Goal: Find specific page/section: Find specific page/section

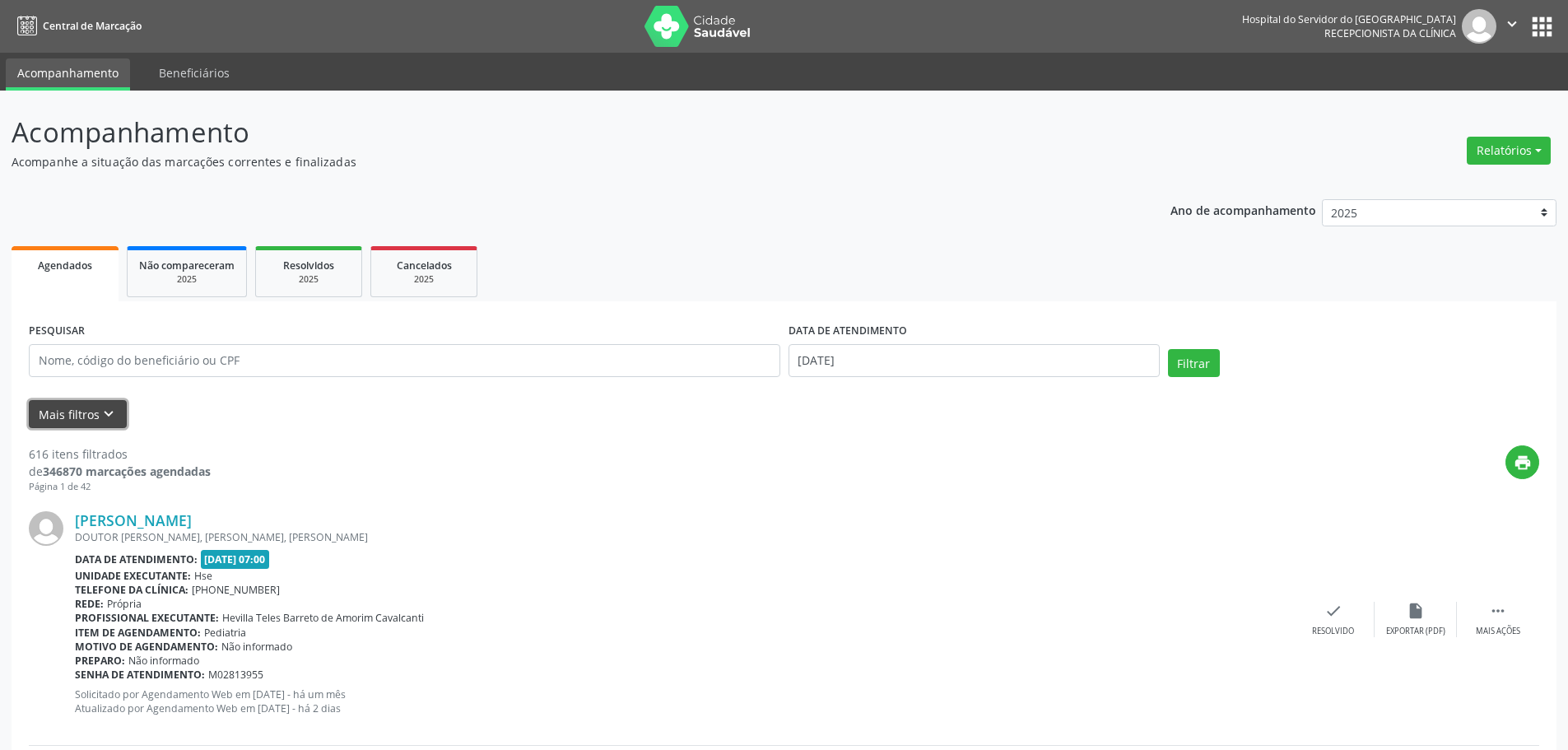
click at [78, 417] on button "Mais filtros keyboard_arrow_down" at bounding box center [78, 415] width 98 height 29
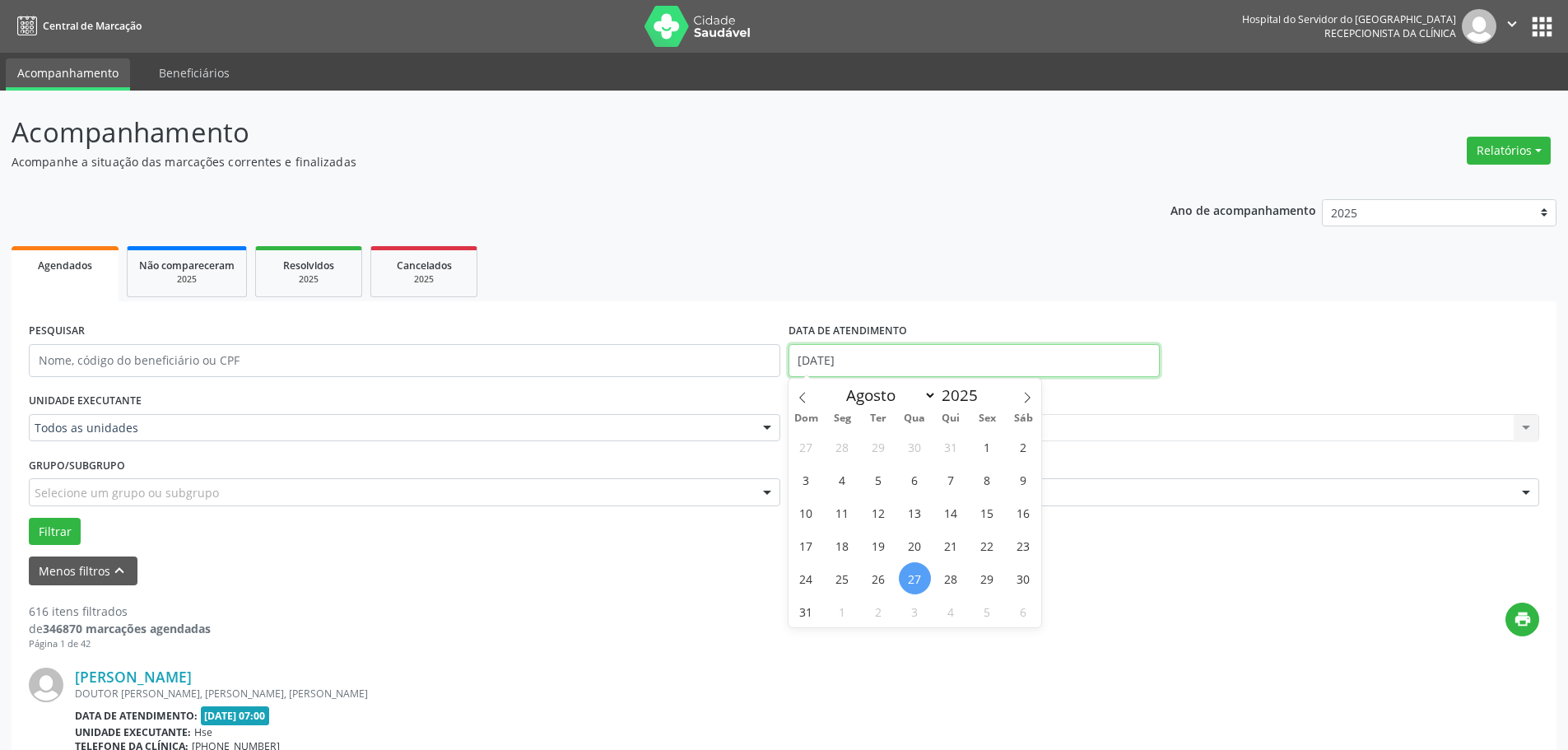
click at [814, 367] on input "[DATE]" at bounding box center [974, 360] width 372 height 33
click at [599, 636] on div "print" at bounding box center [875, 626] width 1329 height 48
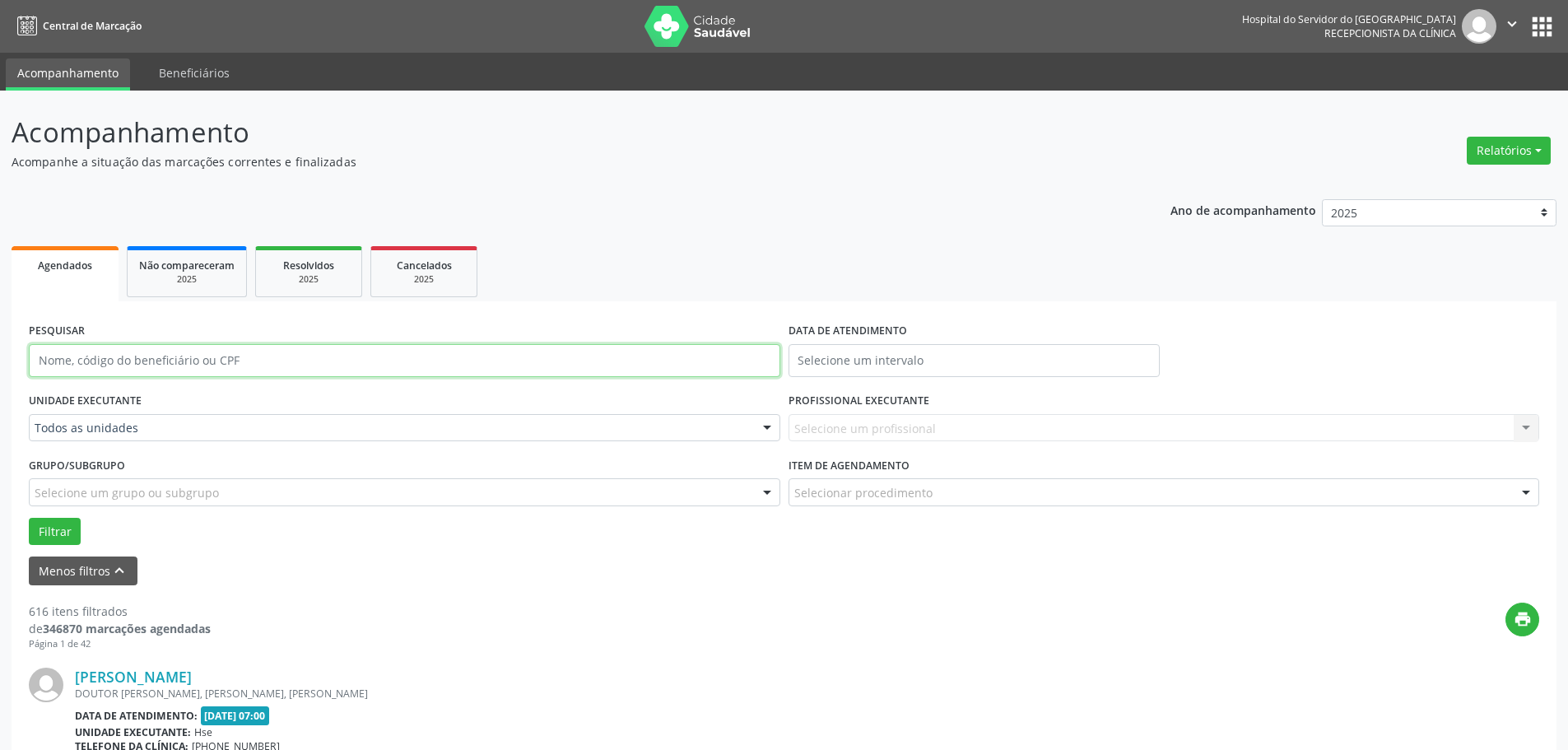
click at [123, 362] on input "text" at bounding box center [405, 360] width 752 height 33
type input "2"
type input "45915814468"
click at [101, 411] on label "UNIDADE EXECUTANTE" at bounding box center [85, 401] width 113 height 25
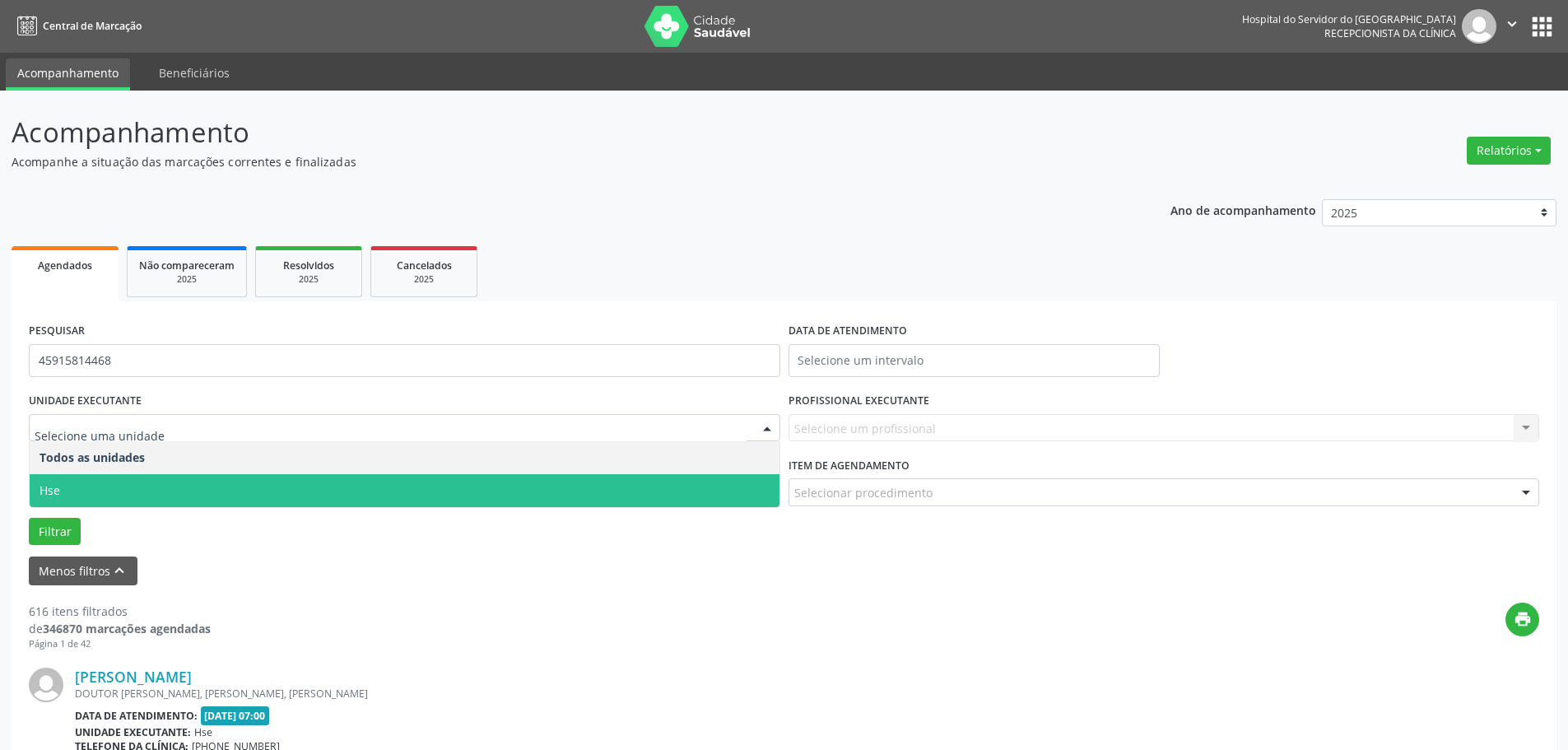
click at [74, 491] on span "Hse" at bounding box center [405, 490] width 750 height 33
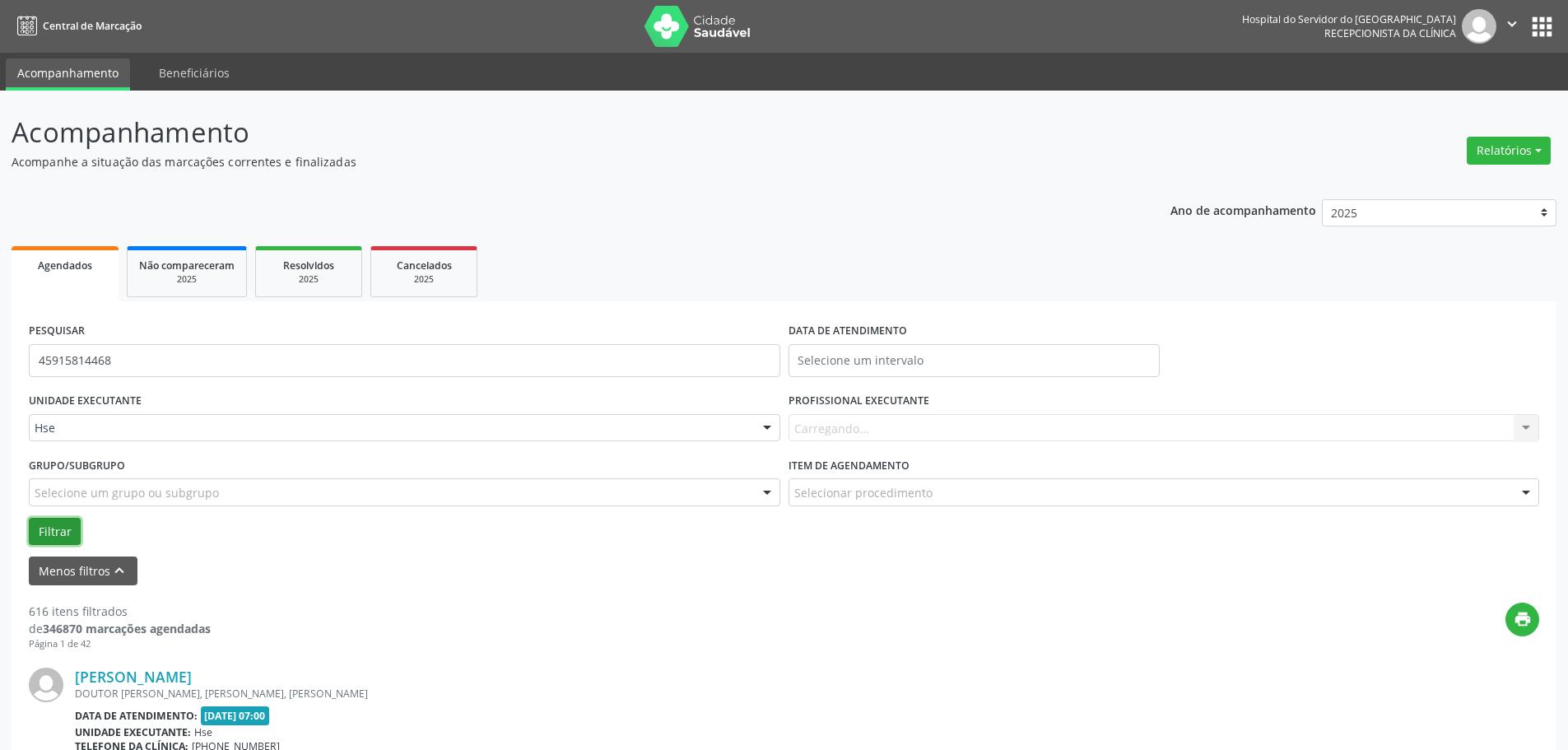
click at [51, 527] on button "Filtrar" at bounding box center [54, 532] width 52 height 28
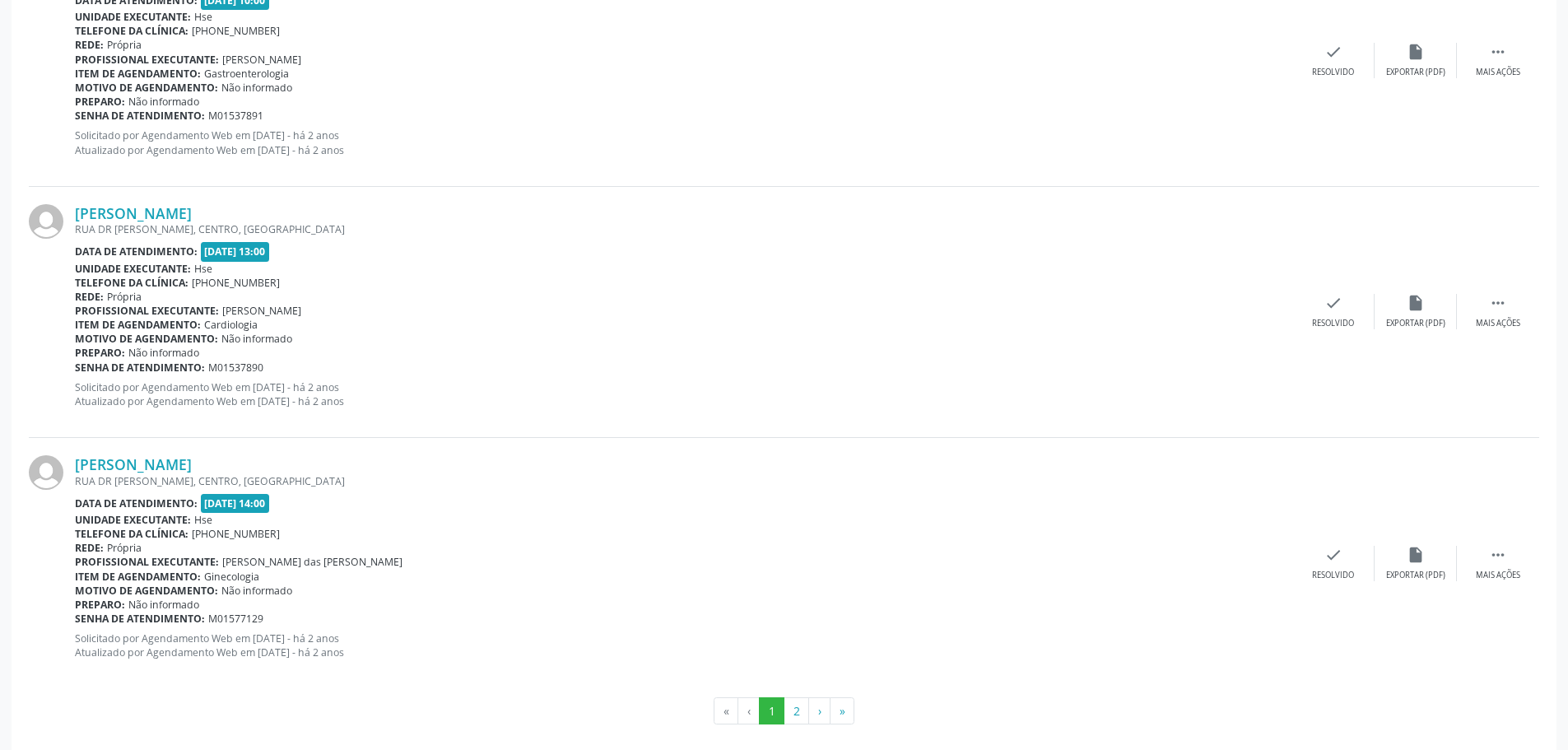
scroll to position [3747, 0]
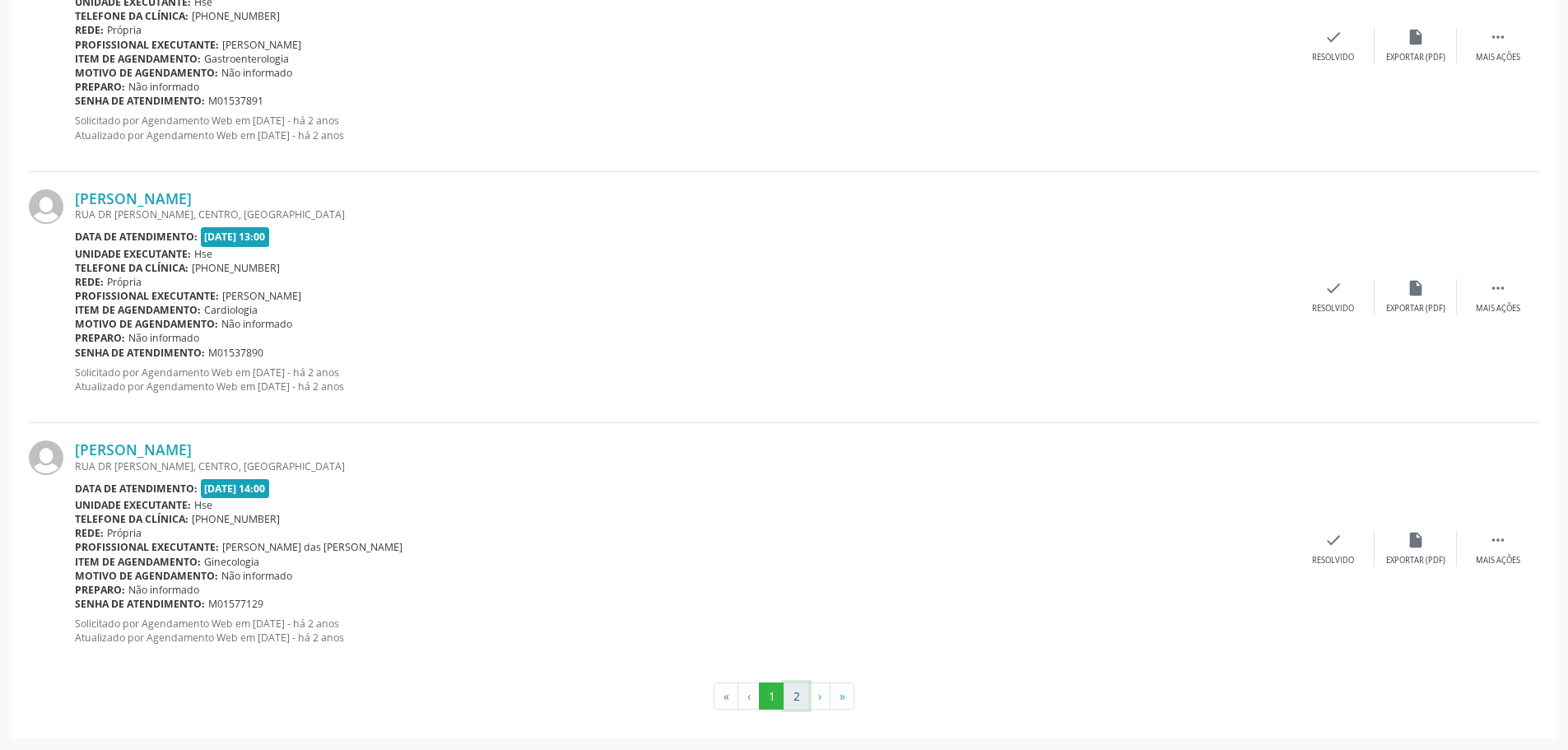
click at [803, 698] on button "2" at bounding box center [797, 696] width 25 height 28
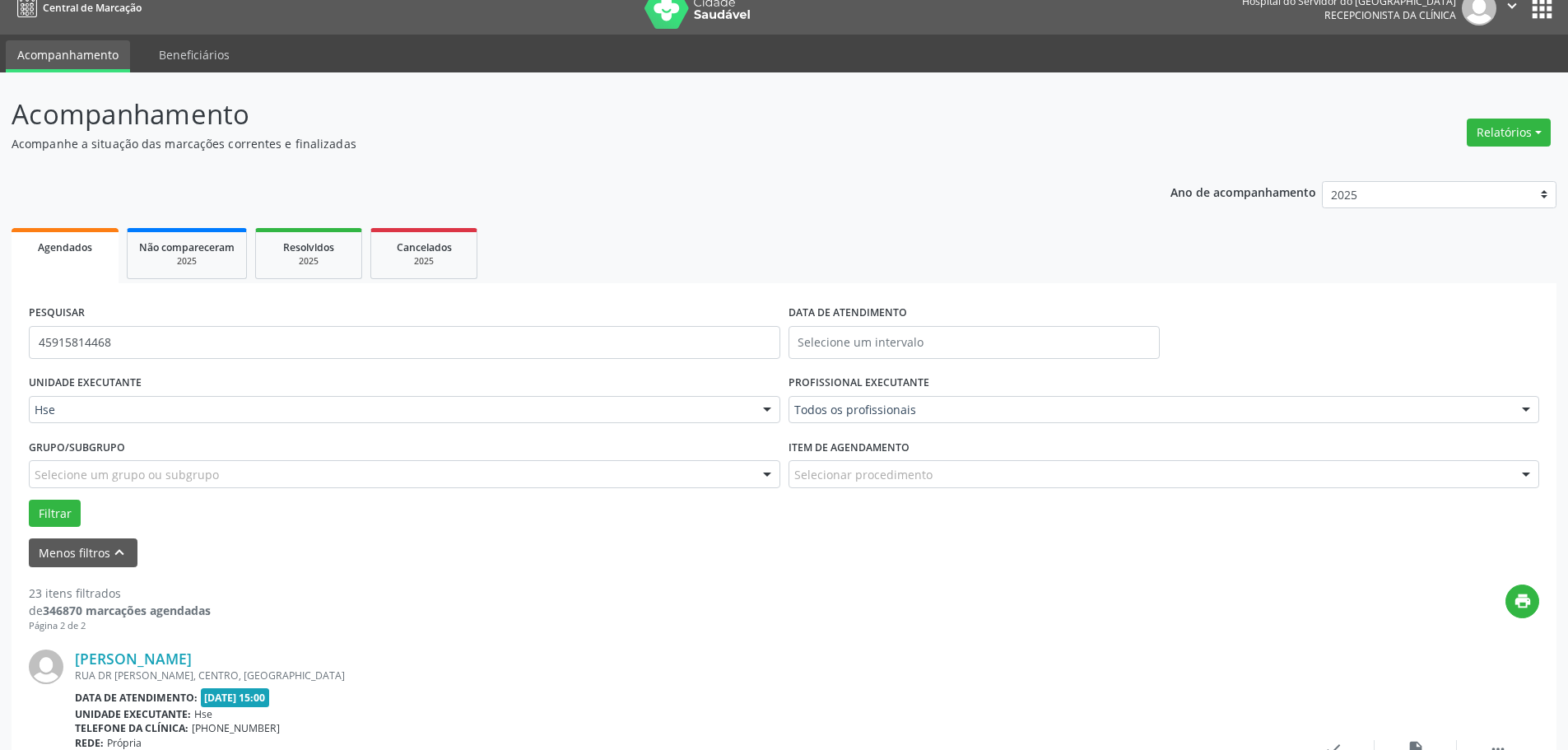
scroll to position [0, 0]
